Goal: Task Accomplishment & Management: Complete application form

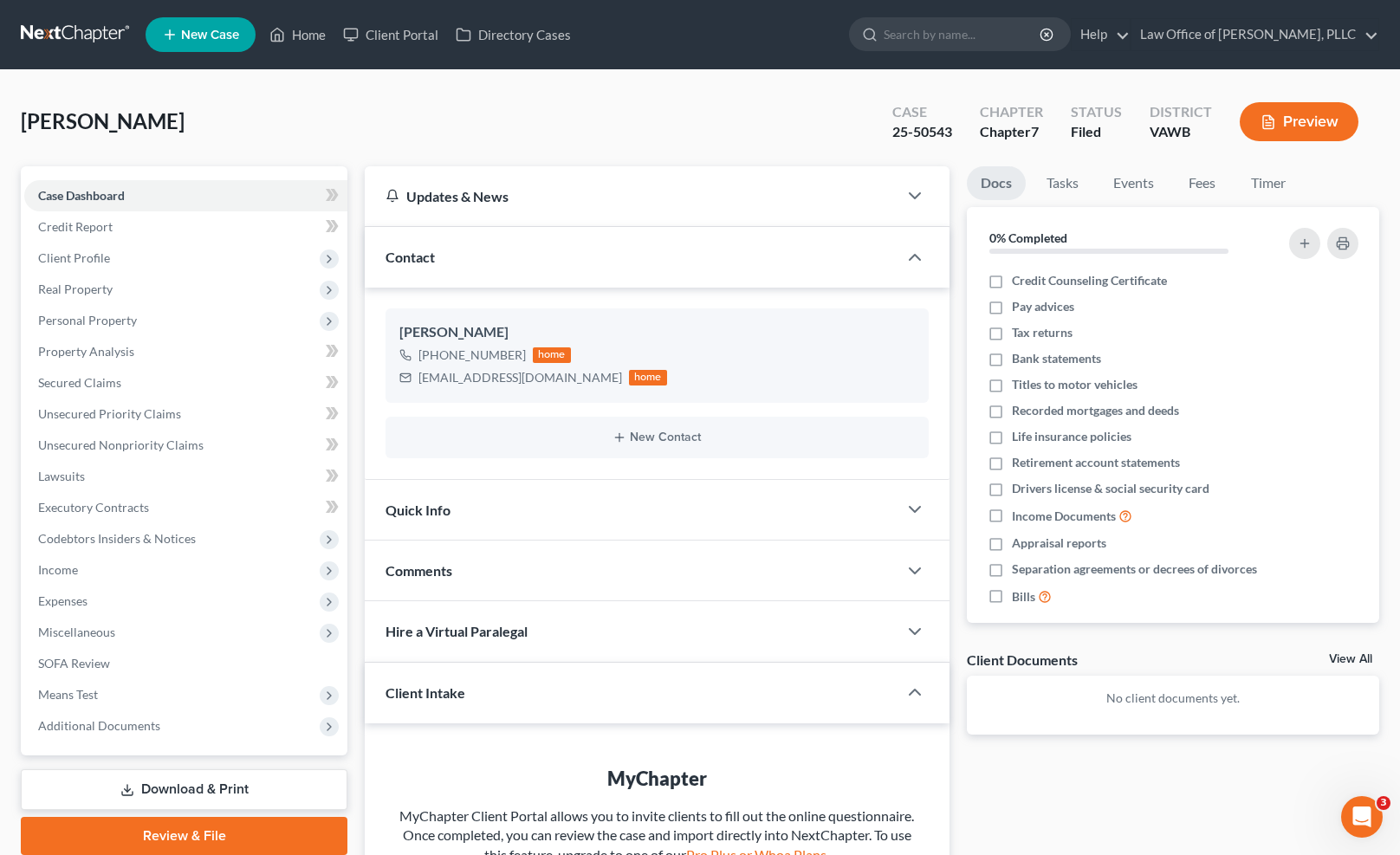
click at [198, 42] on link "New Case" at bounding box center [200, 35] width 110 height 35
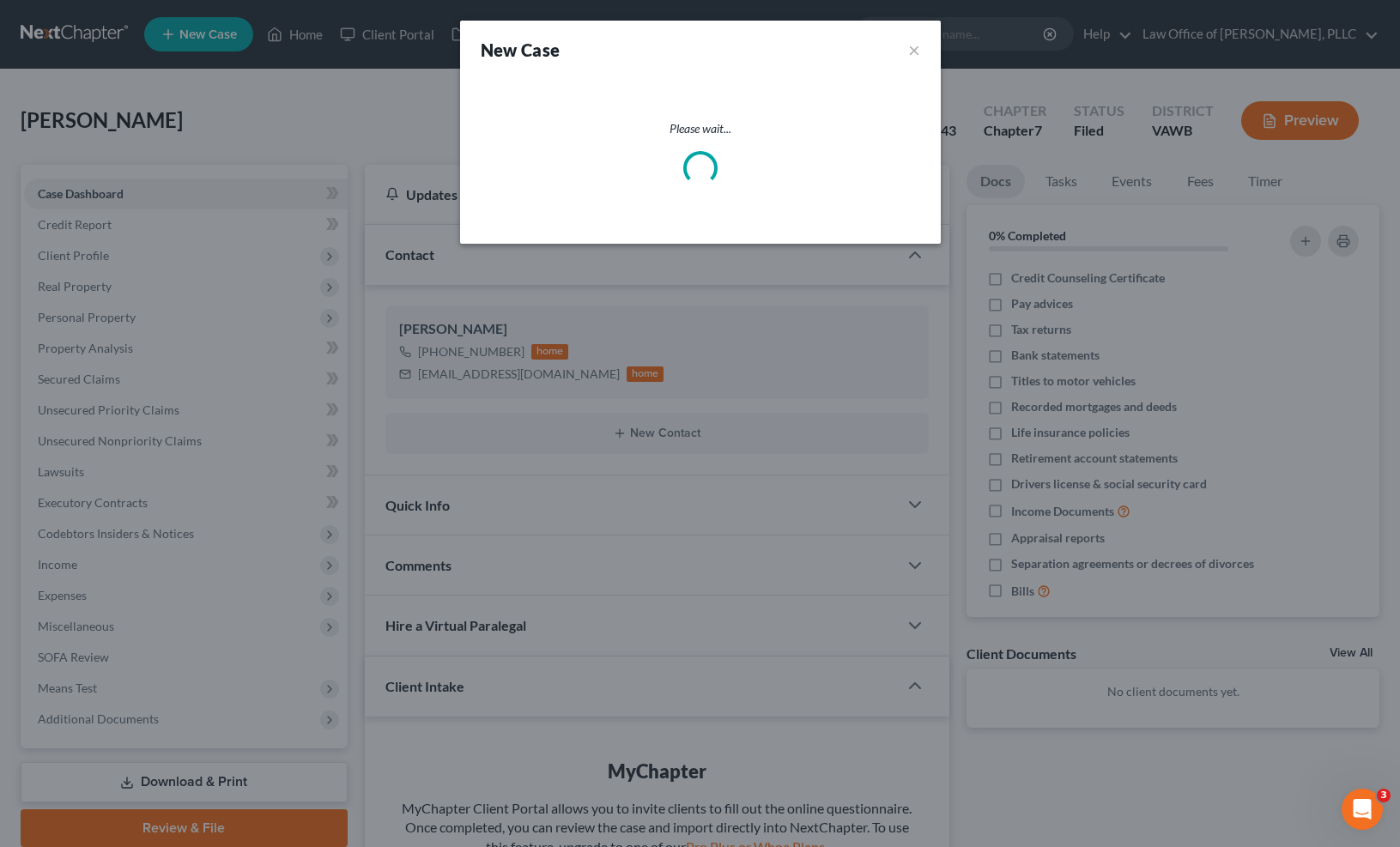
select select "84"
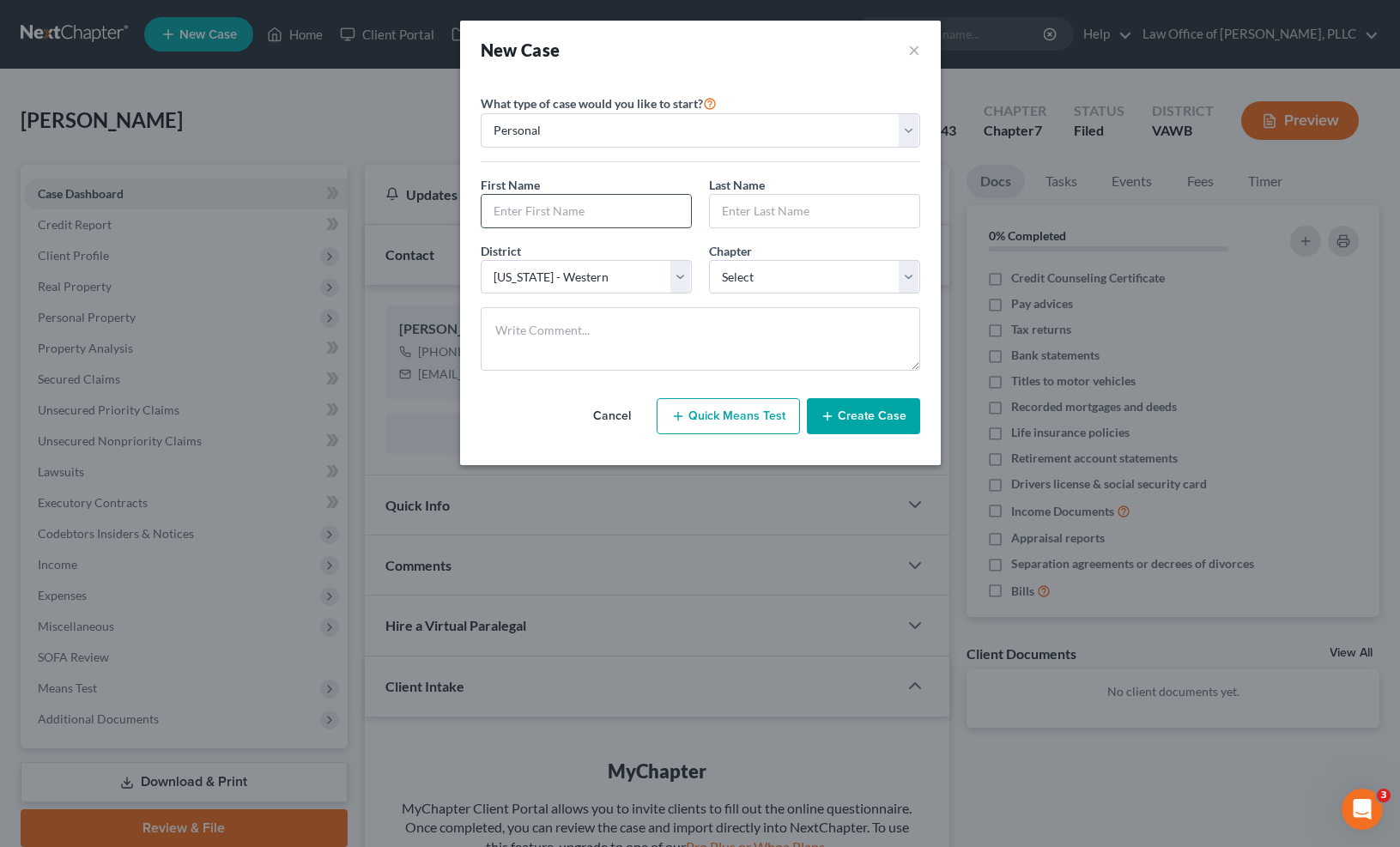
click at [559, 211] on input "text" at bounding box center [586, 211] width 209 height 33
click at [578, 221] on input "text" at bounding box center [586, 211] width 209 height 33
type input "[PERSON_NAME]"
click at [862, 287] on select "Select 7 11 12 13" at bounding box center [814, 277] width 211 height 34
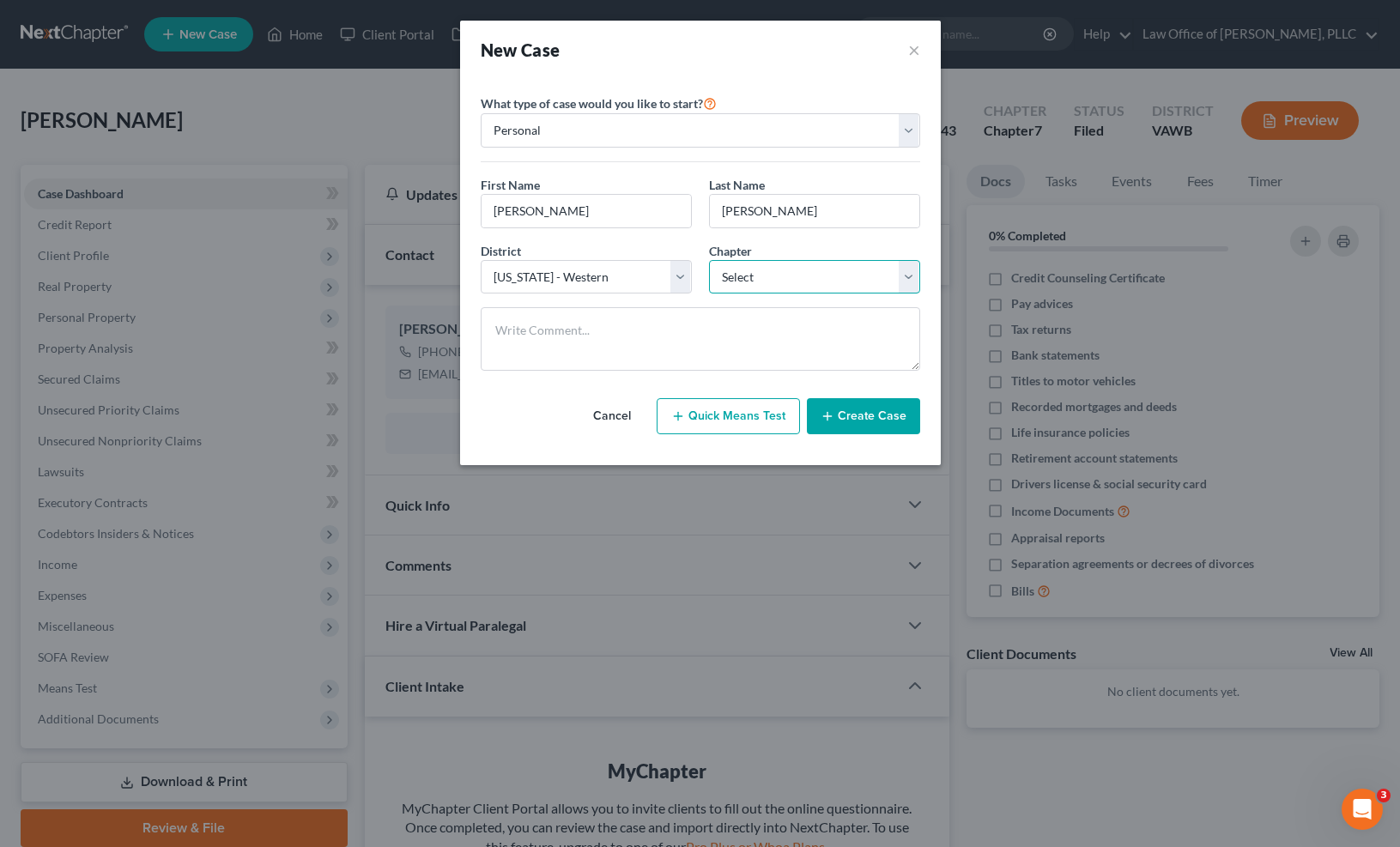
select select "0"
click at [709, 260] on select "Select 7 11 12 13" at bounding box center [814, 277] width 211 height 34
click at [903, 429] on button "Create Case" at bounding box center [862, 416] width 113 height 36
